Goal: Navigation & Orientation: Find specific page/section

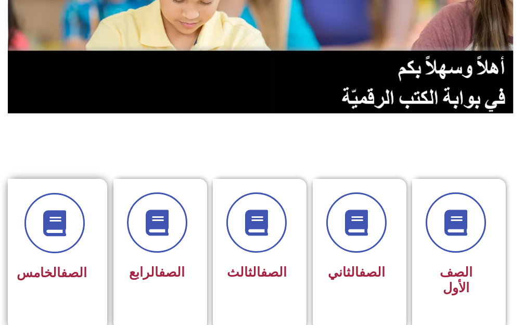
scroll to position [156, 0]
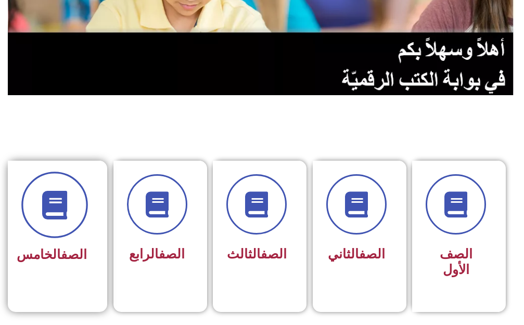
click at [70, 229] on span at bounding box center [54, 205] width 67 height 67
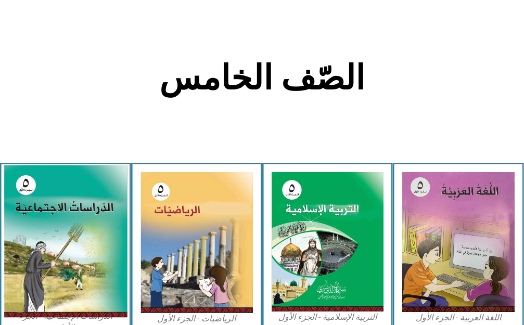
scroll to position [260, 0]
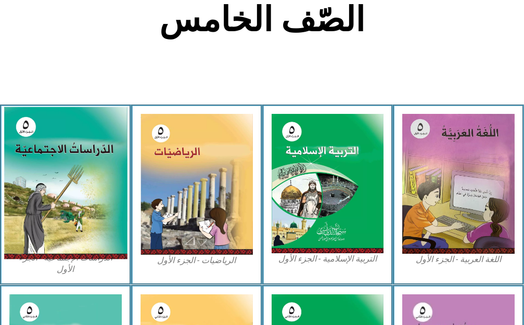
click at [87, 200] on img at bounding box center [65, 183] width 123 height 152
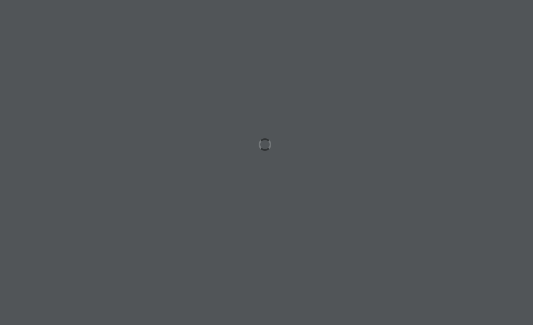
scroll to position [0, 20]
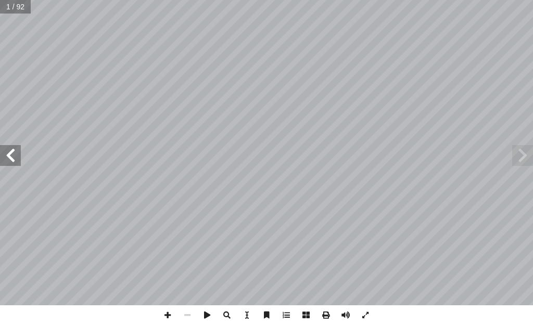
click at [6, 157] on span at bounding box center [10, 155] width 21 height 21
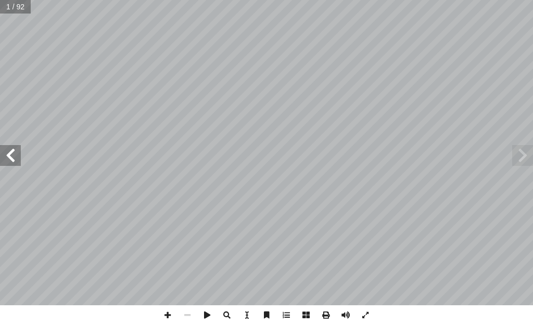
click at [6, 157] on span at bounding box center [10, 155] width 21 height 21
click at [5, 160] on span at bounding box center [10, 155] width 21 height 21
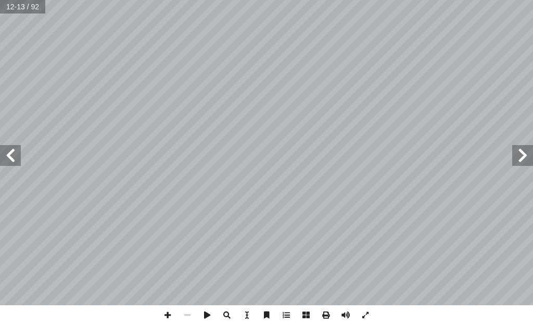
click at [6, 154] on span at bounding box center [10, 155] width 21 height 21
click at [2, 149] on span at bounding box center [10, 155] width 21 height 21
click at [163, 313] on span at bounding box center [168, 315] width 20 height 20
click at [163, 315] on span at bounding box center [168, 315] width 20 height 20
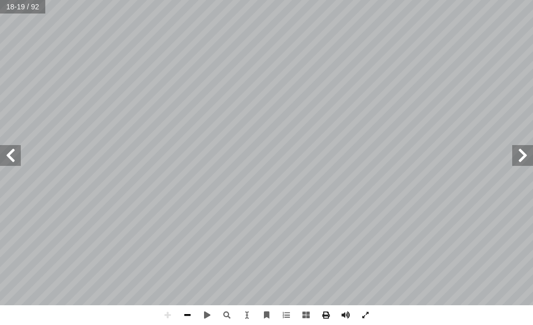
click at [182, 314] on span at bounding box center [187, 315] width 20 height 20
click at [183, 314] on span at bounding box center [187, 315] width 20 height 20
click at [185, 316] on span at bounding box center [187, 315] width 20 height 20
click at [186, 319] on span at bounding box center [187, 315] width 20 height 20
click at [188, 314] on span at bounding box center [187, 315] width 20 height 20
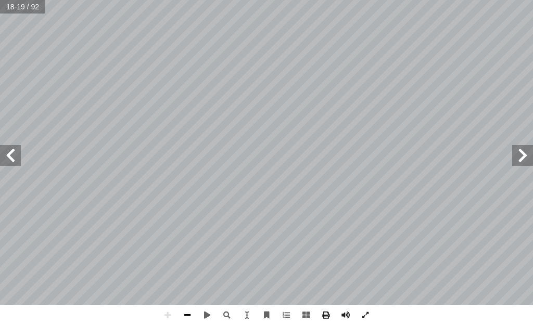
click at [183, 310] on span at bounding box center [187, 315] width 20 height 20
click at [214, 70] on html "الصفحة الرئيسية الصف الأول الصف الثاني الصف الثالث الصف الرابع الصف الخامس الصف…" at bounding box center [266, 35] width 533 height 70
click at [184, 313] on span at bounding box center [187, 315] width 20 height 20
click at [164, 318] on span at bounding box center [168, 315] width 20 height 20
click at [182, 318] on span at bounding box center [187, 315] width 20 height 20
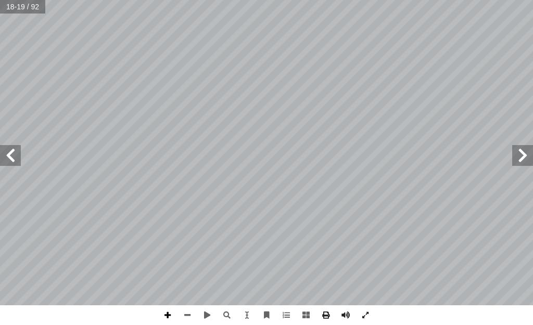
click at [165, 319] on span at bounding box center [168, 315] width 20 height 20
click at [190, 313] on span at bounding box center [187, 315] width 20 height 20
click at [163, 318] on span at bounding box center [168, 315] width 20 height 20
click at [186, 317] on span at bounding box center [187, 315] width 20 height 20
click at [523, 165] on span at bounding box center [522, 155] width 21 height 21
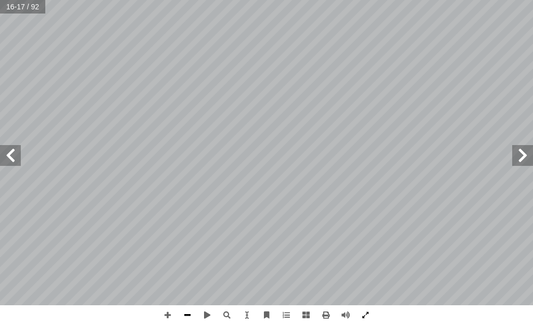
click at [185, 315] on span at bounding box center [187, 315] width 20 height 20
click at [4, 158] on span at bounding box center [10, 155] width 21 height 21
click at [10, 158] on span at bounding box center [10, 155] width 21 height 21
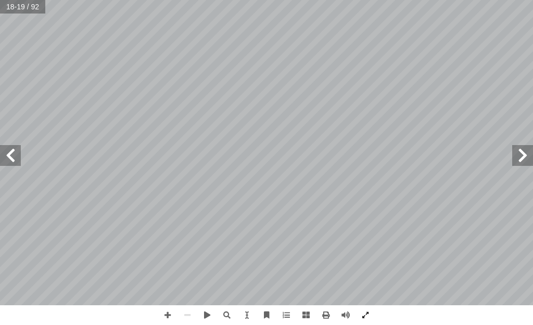
click at [10, 158] on span at bounding box center [10, 155] width 21 height 21
click at [530, 155] on span at bounding box center [522, 155] width 21 height 21
click at [525, 154] on span at bounding box center [522, 155] width 21 height 21
click at [163, 311] on span at bounding box center [168, 315] width 20 height 20
